Goal: Task Accomplishment & Management: Manage account settings

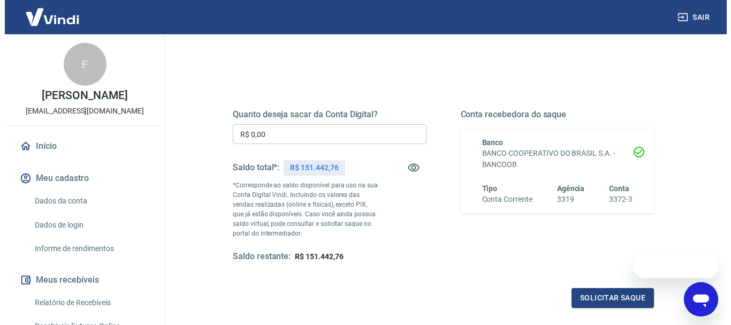
scroll to position [107, 0]
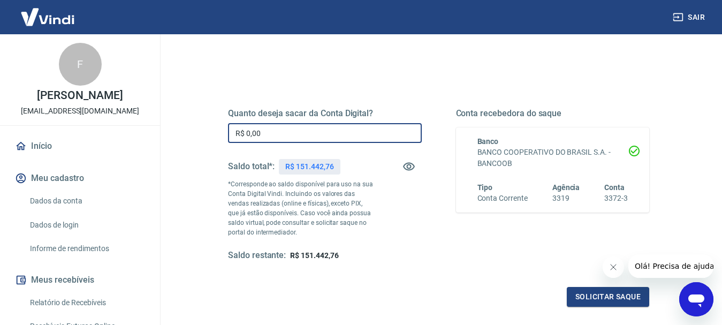
click at [300, 130] on input "R$ 0,00" at bounding box center [325, 133] width 194 height 20
type input "R$ 9.000,00"
click at [599, 297] on button "Solicitar saque" at bounding box center [608, 297] width 82 height 20
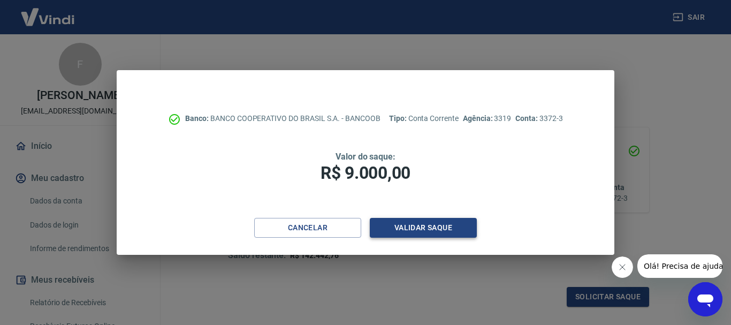
click at [390, 223] on button "Validar saque" at bounding box center [423, 228] width 107 height 20
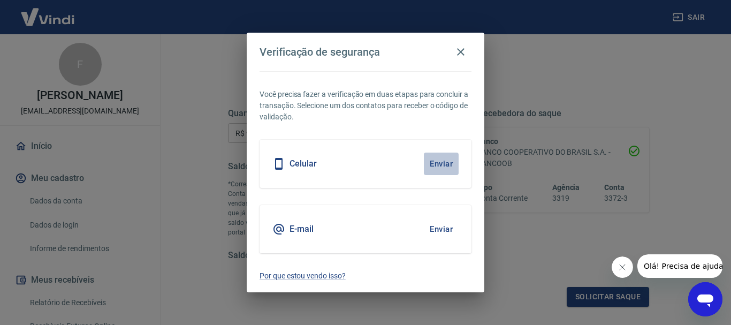
drag, startPoint x: 442, startPoint y: 160, endPoint x: 438, endPoint y: 166, distance: 7.6
click at [443, 162] on button "Enviar" at bounding box center [441, 163] width 35 height 22
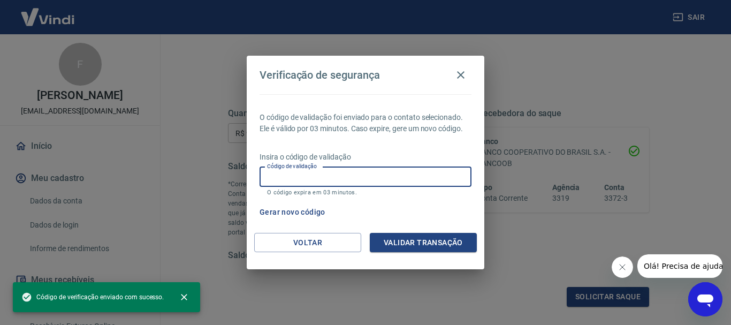
click at [407, 178] on input "Código de validação" at bounding box center [365, 177] width 212 height 20
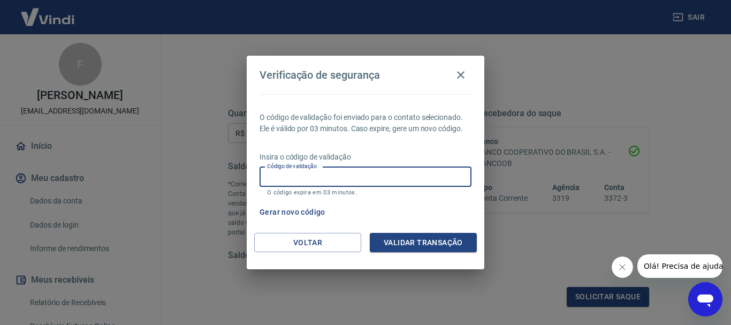
click at [407, 178] on input "Código de validação" at bounding box center [365, 177] width 212 height 20
click at [348, 181] on input "Código de validação" at bounding box center [365, 177] width 212 height 20
type input "968241"
click at [389, 246] on button "Validar transação" at bounding box center [423, 243] width 107 height 20
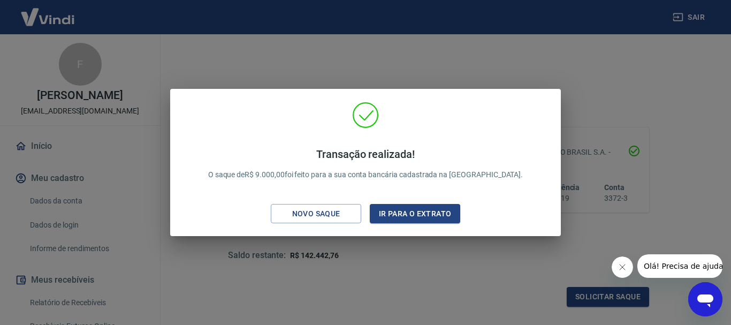
click at [77, 207] on div "Transação realizada! O saque de R$ 9.000,00 foi feito para a sua conta bancária…" at bounding box center [365, 162] width 731 height 325
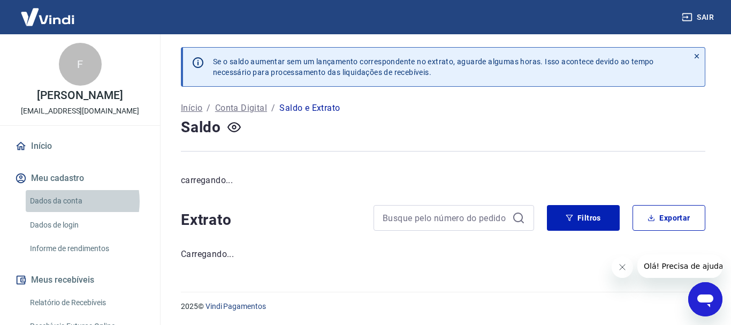
click at [64, 201] on link "Dados da conta" at bounding box center [86, 201] width 121 height 22
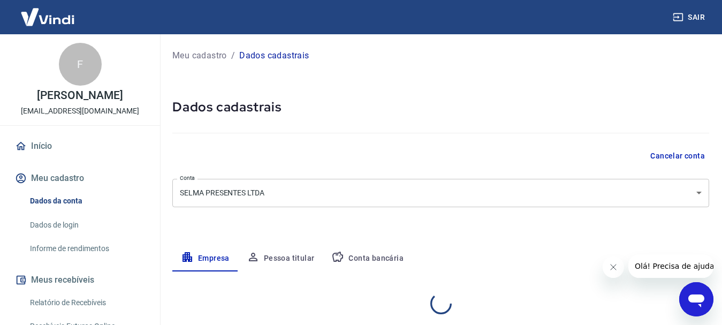
select select "SP"
select select "business"
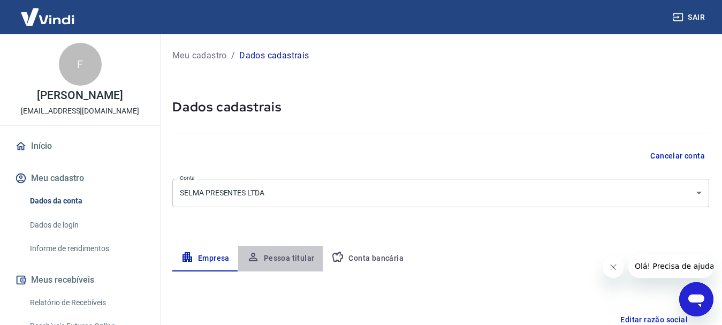
click at [295, 253] on button "Pessoa titular" at bounding box center [280, 259] width 85 height 26
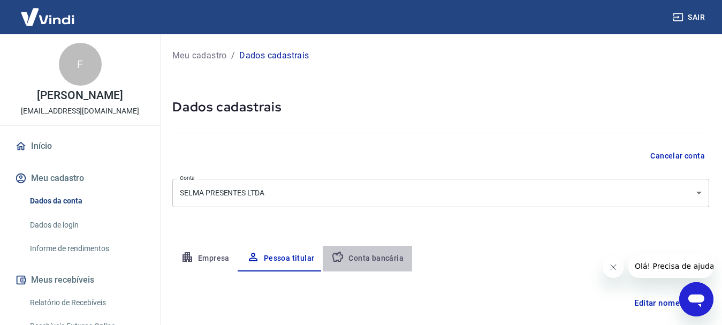
click at [366, 257] on button "Conta bancária" at bounding box center [367, 259] width 89 height 26
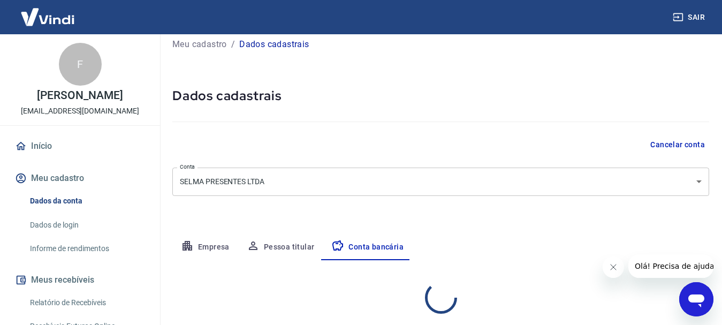
scroll to position [59, 0]
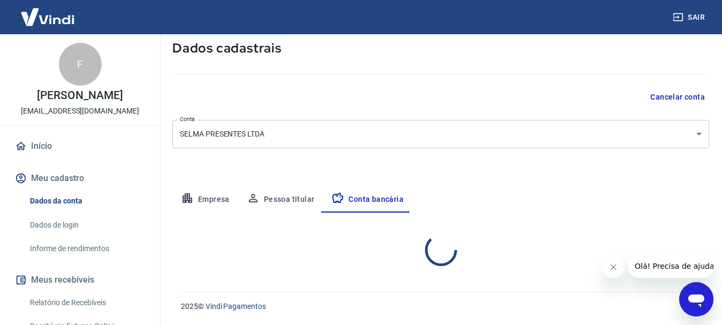
select select "1"
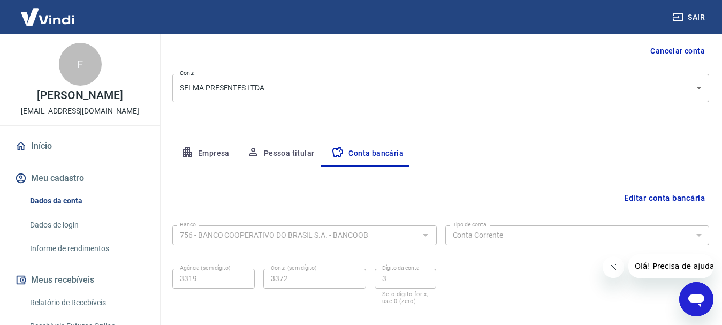
scroll to position [163, 0]
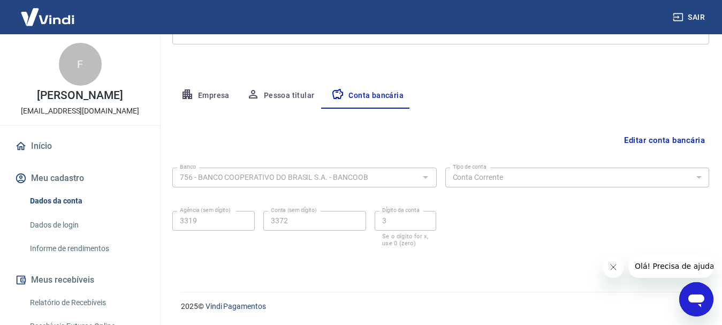
click at [680, 135] on button "Editar conta bancária" at bounding box center [664, 140] width 89 height 20
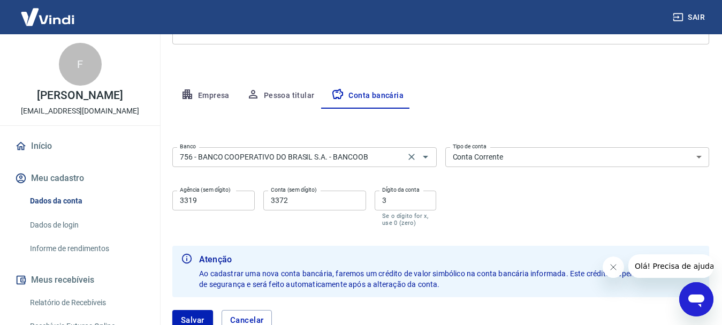
click at [290, 162] on input "756 - BANCO COOPERATIVO DO BRASIL S.A. - BANCOOB" at bounding box center [288, 156] width 226 height 13
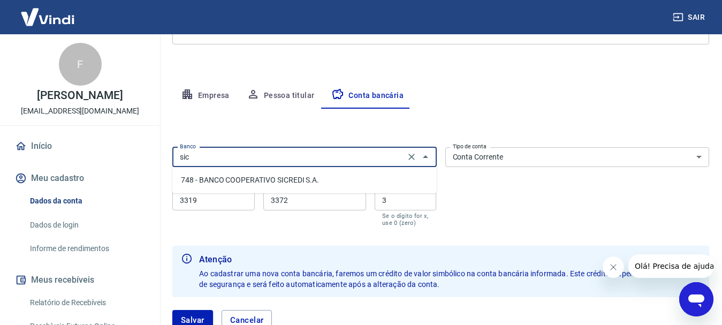
scroll to position [0, 0]
drag, startPoint x: 306, startPoint y: 188, endPoint x: 322, endPoint y: 186, distance: 15.6
click at [306, 188] on li "748 - BANCO COOPERATIVO SICREDI S.A." at bounding box center [304, 180] width 264 height 18
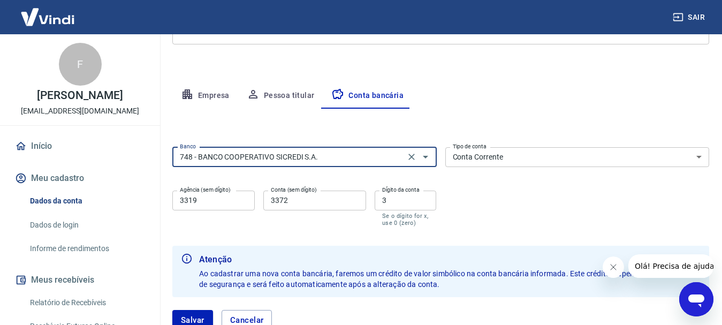
type input "748 - BANCO COOPERATIVO SICREDI S.A."
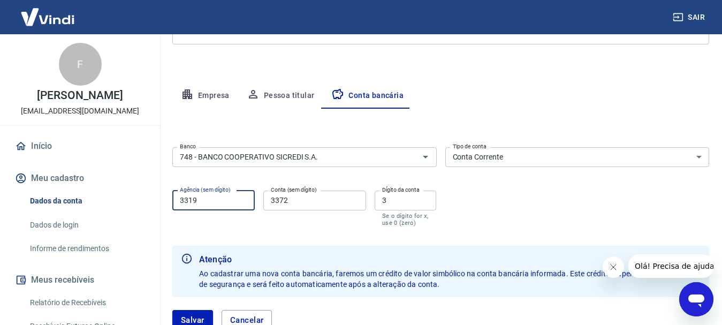
click at [252, 198] on input "3319" at bounding box center [213, 200] width 82 height 20
drag, startPoint x: 200, startPoint y: 201, endPoint x: 125, endPoint y: 195, distance: 75.1
click at [125, 162] on div "Sair F Fernanda Tavares fernandatavaresstore@gmail.com Início Meu cadastro Dado…" at bounding box center [361, -1] width 722 height 325
type input "0703"
drag, startPoint x: 292, startPoint y: 201, endPoint x: 235, endPoint y: 198, distance: 56.8
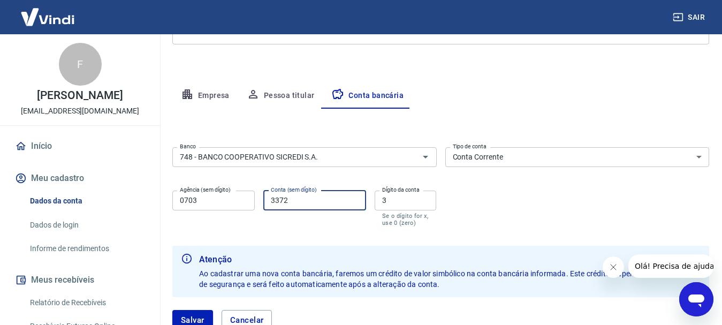
click at [235, 198] on div "Agência (sem dígito) 0703 Agência (sem dígito) Conta (sem dígito) 3372 Conta (s…" at bounding box center [304, 207] width 264 height 42
type input "59969"
click at [406, 195] on input "3" at bounding box center [405, 200] width 62 height 20
drag, startPoint x: 406, startPoint y: 195, endPoint x: 354, endPoint y: 204, distance: 52.6
click at [354, 203] on div "Agência (sem dígito) 0703 Agência (sem dígito) Conta (sem dígito) 59969 Conta (…" at bounding box center [304, 207] width 264 height 42
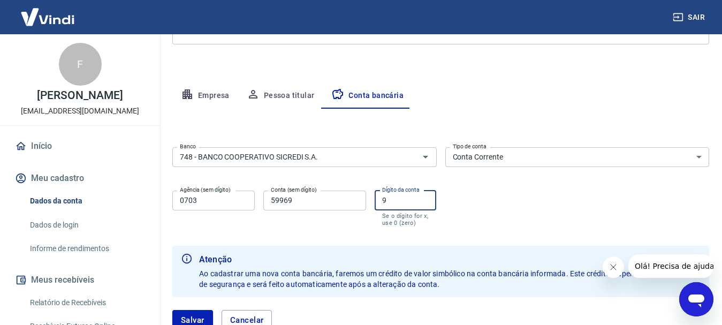
type input "9"
click at [293, 201] on input "59969" at bounding box center [314, 200] width 103 height 20
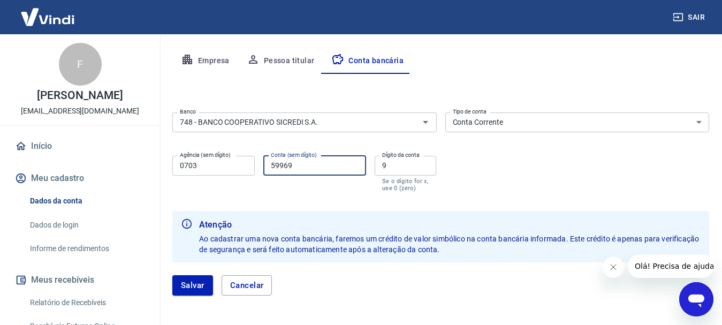
scroll to position [240, 0]
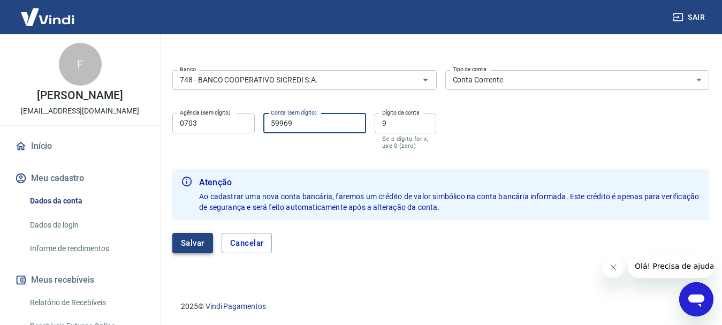
click at [194, 242] on button "Salvar" at bounding box center [192, 243] width 41 height 20
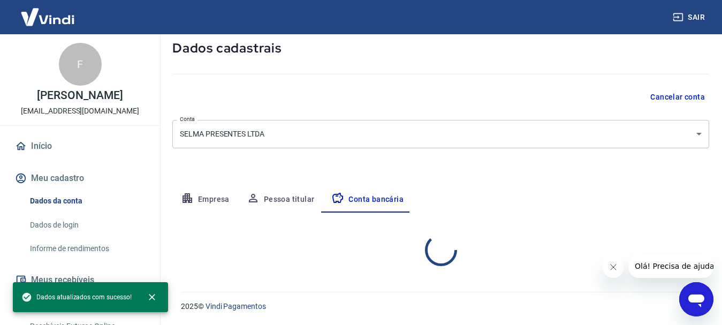
select select "1"
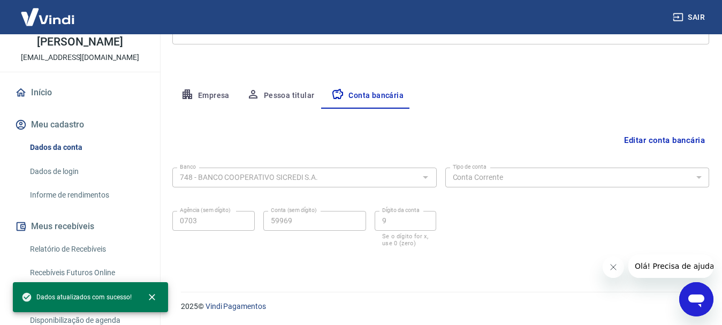
scroll to position [234, 0]
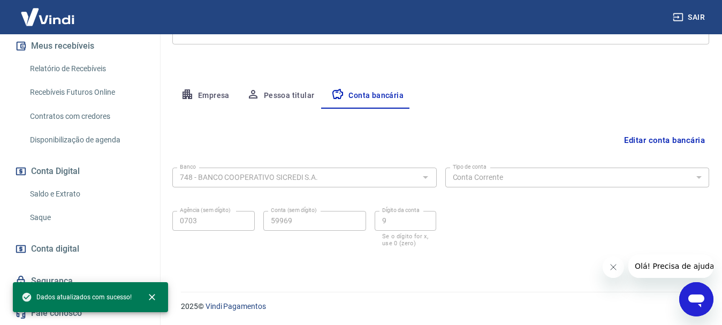
click at [44, 216] on link "Saque" at bounding box center [86, 218] width 121 height 22
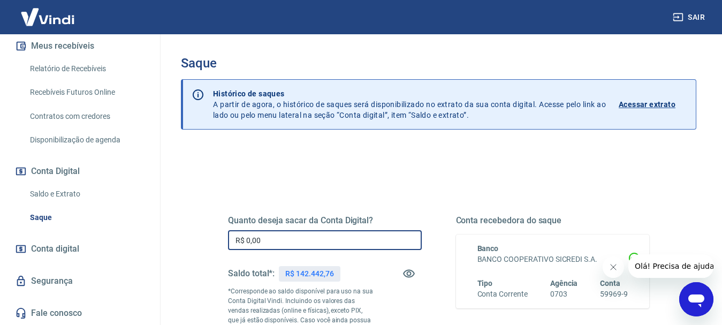
drag, startPoint x: 267, startPoint y: 238, endPoint x: 145, endPoint y: 230, distance: 122.7
click at [146, 230] on div "Sair F Fernanda Tavares fernandatavaresstore@gmail.com Início Meu cadastro Dado…" at bounding box center [361, 162] width 722 height 325
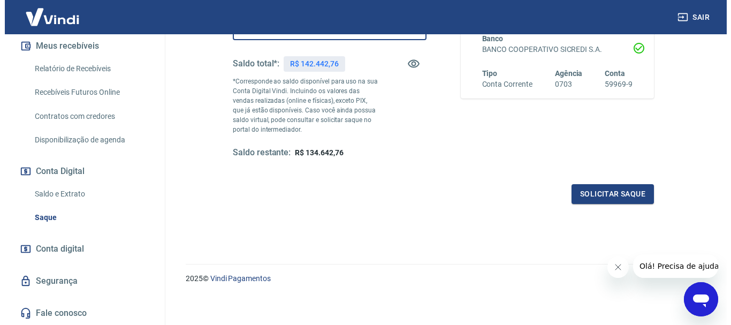
scroll to position [214, 0]
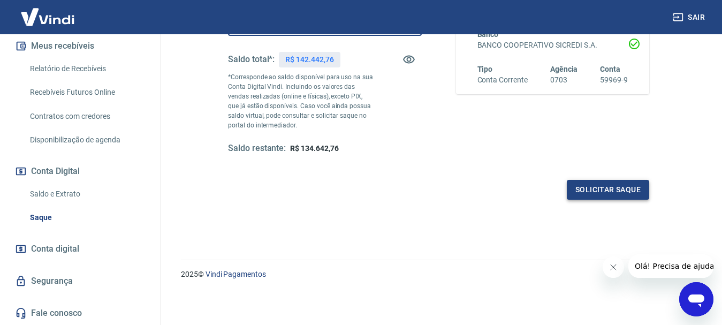
type input "R$ 7.800,00"
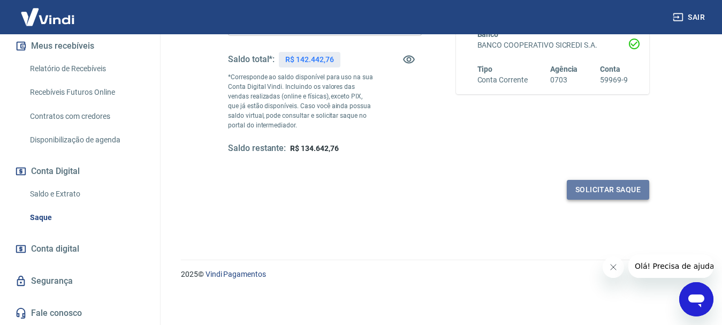
click at [592, 185] on button "Solicitar saque" at bounding box center [608, 190] width 82 height 20
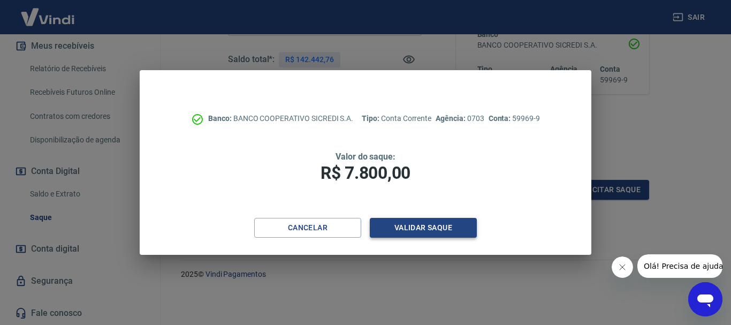
click at [425, 225] on button "Validar saque" at bounding box center [423, 228] width 107 height 20
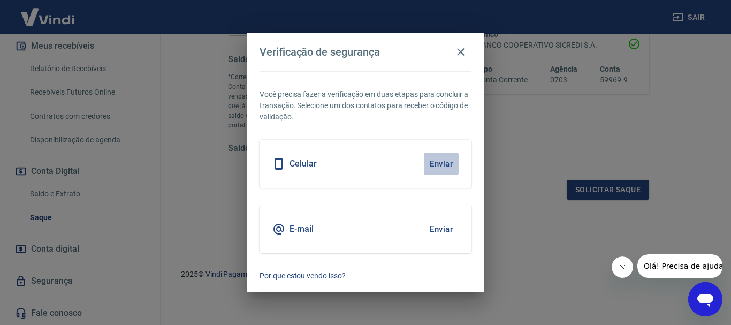
drag, startPoint x: 433, startPoint y: 158, endPoint x: 429, endPoint y: 165, distance: 8.2
click at [433, 160] on button "Enviar" at bounding box center [441, 163] width 35 height 22
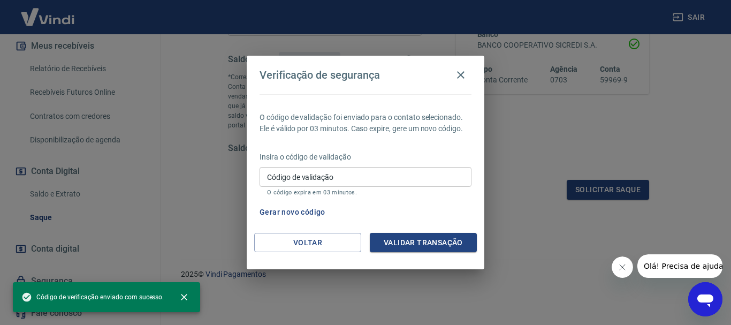
click at [362, 175] on input "Código de validação" at bounding box center [365, 177] width 212 height 20
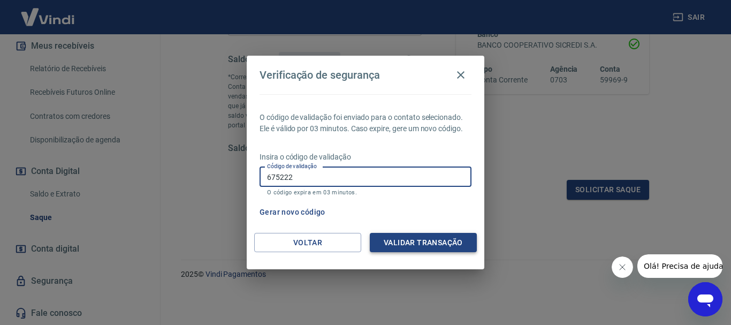
type input "675222"
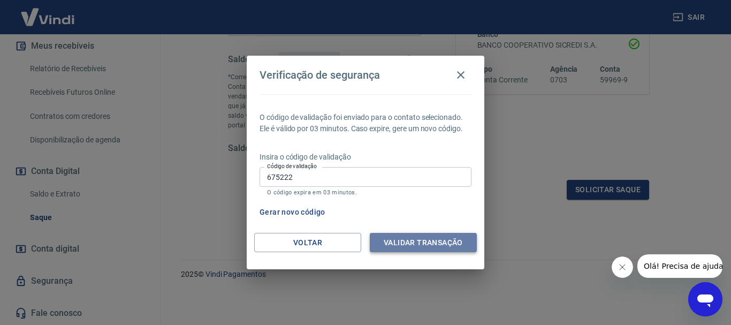
click at [426, 245] on button "Validar transação" at bounding box center [423, 243] width 107 height 20
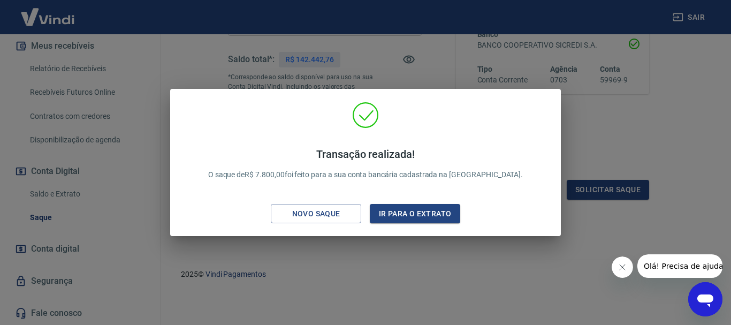
click at [408, 270] on div "Transação realizada! O saque de R$ 7.800,00 foi feito para a sua conta bancária…" at bounding box center [365, 162] width 731 height 325
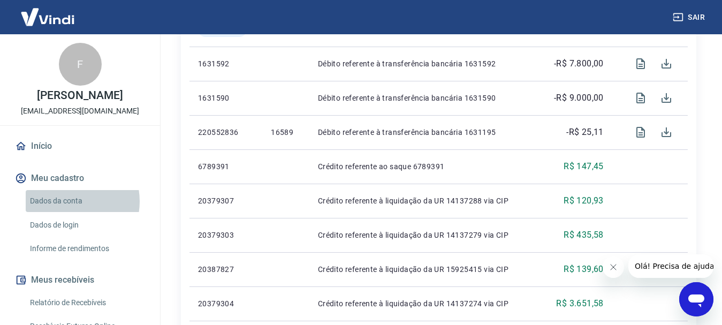
click at [68, 201] on link "Dados da conta" at bounding box center [86, 201] width 121 height 22
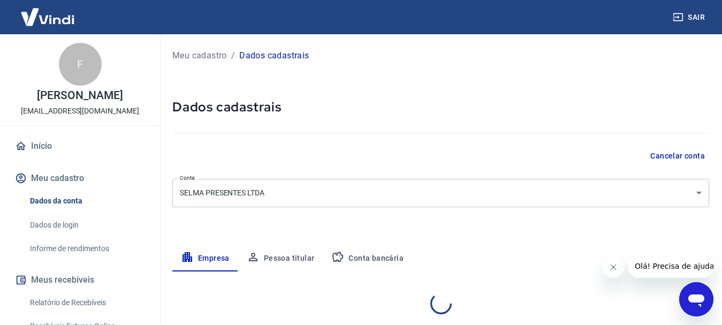
select select "SP"
select select "business"
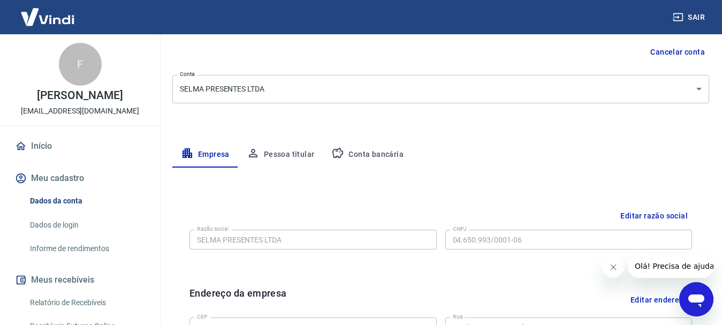
scroll to position [160, 0]
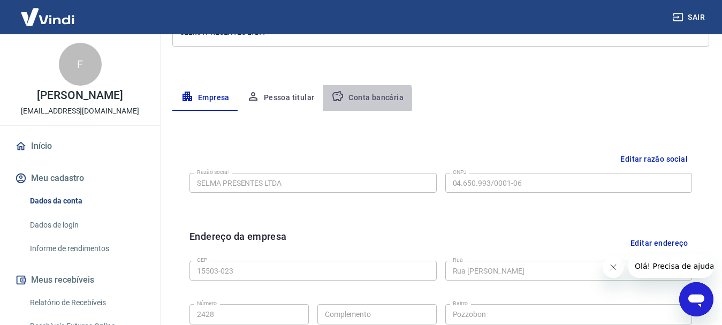
click at [362, 98] on button "Conta bancária" at bounding box center [367, 98] width 89 height 26
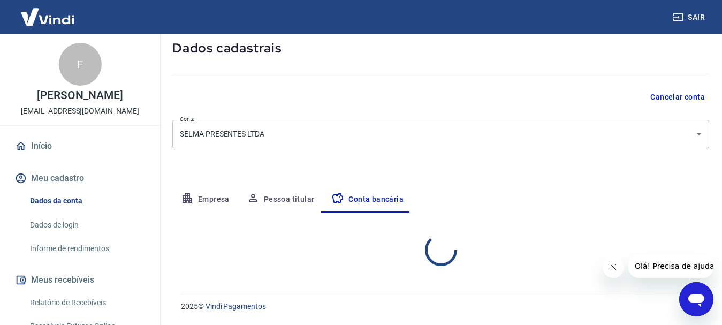
select select "1"
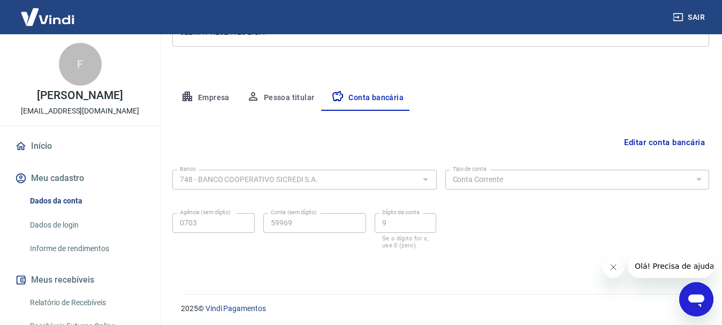
scroll to position [163, 0]
